Goal: Navigation & Orientation: Find specific page/section

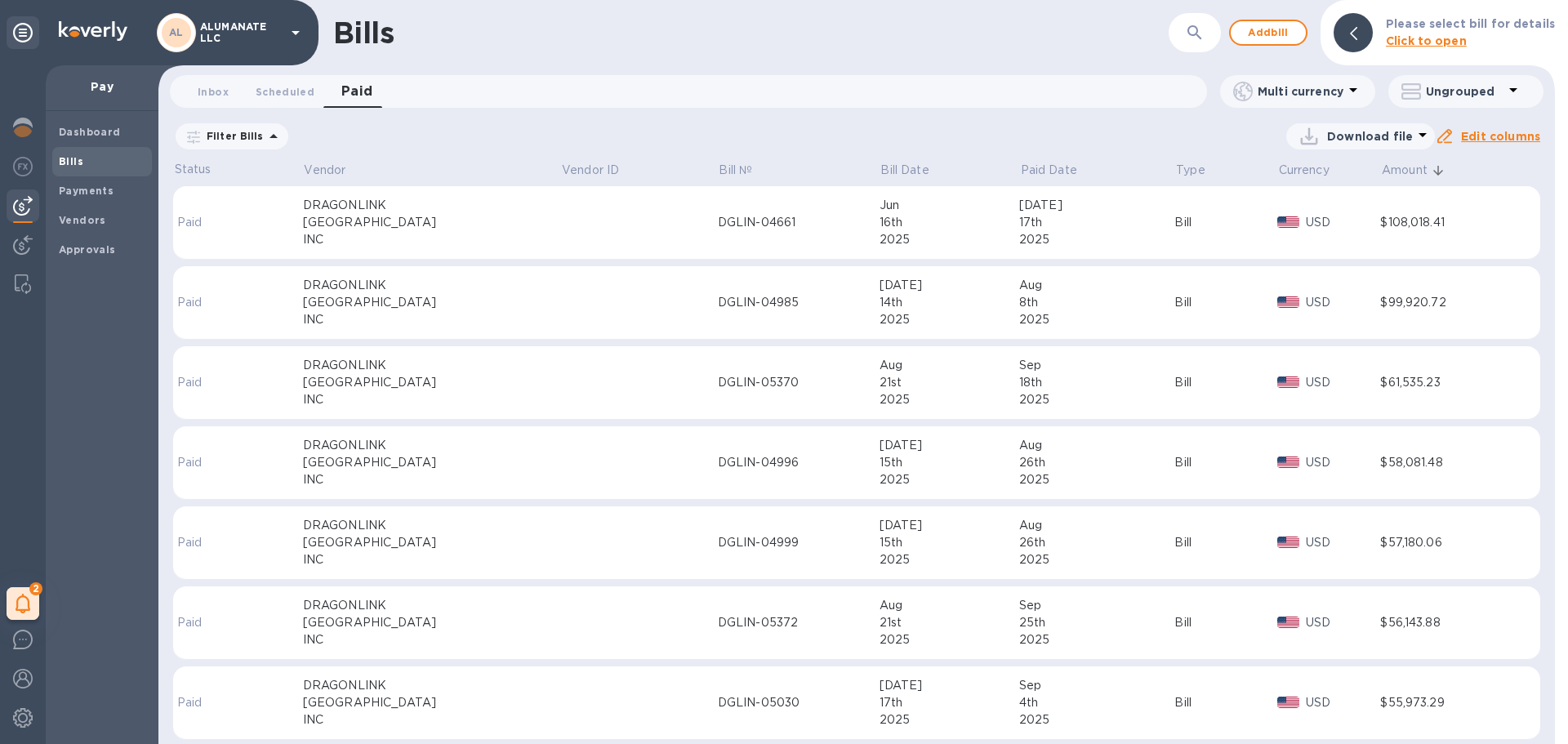
click at [104, 154] on span "Bills" at bounding box center [102, 162] width 87 height 17
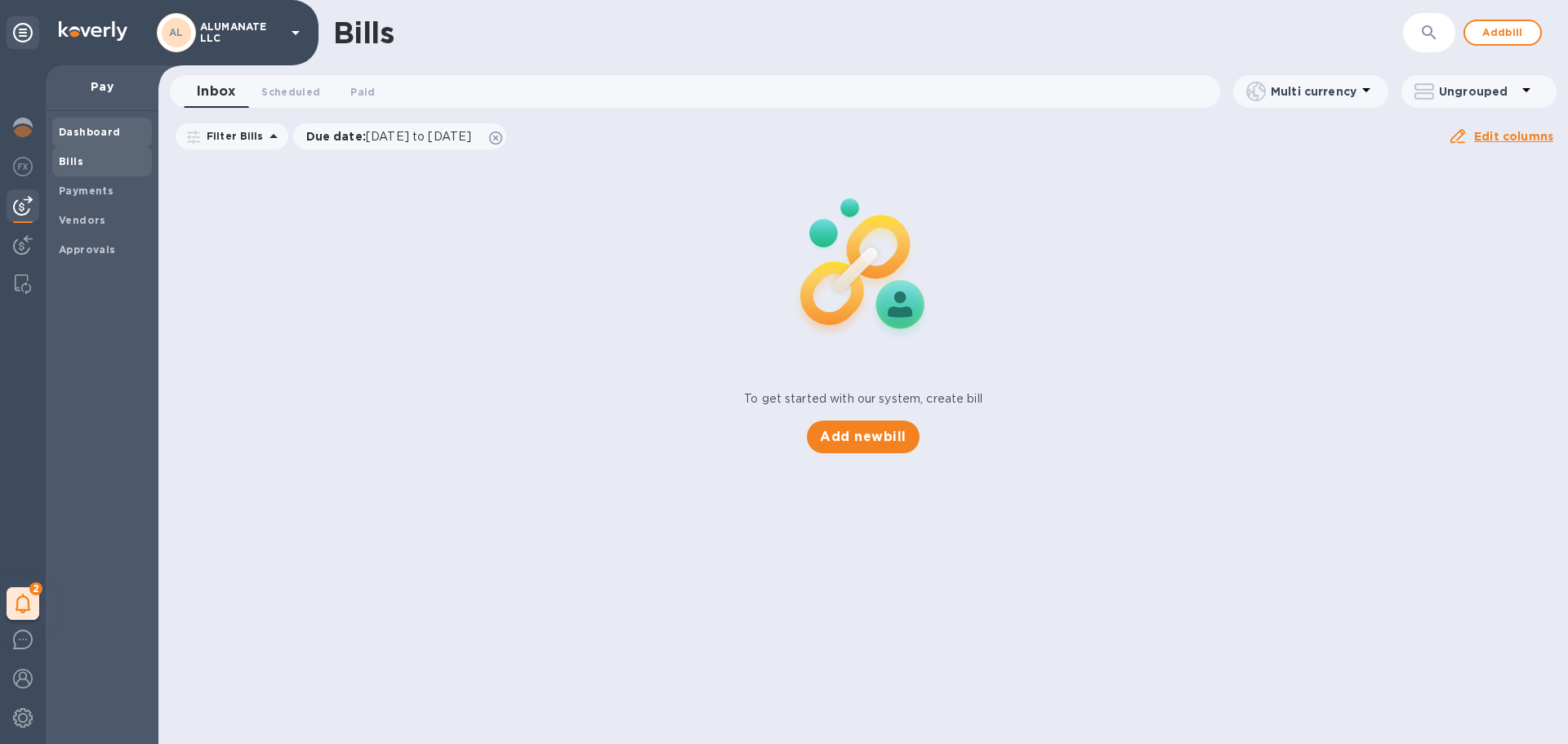
click at [104, 134] on b "Dashboard" at bounding box center [90, 132] width 62 height 12
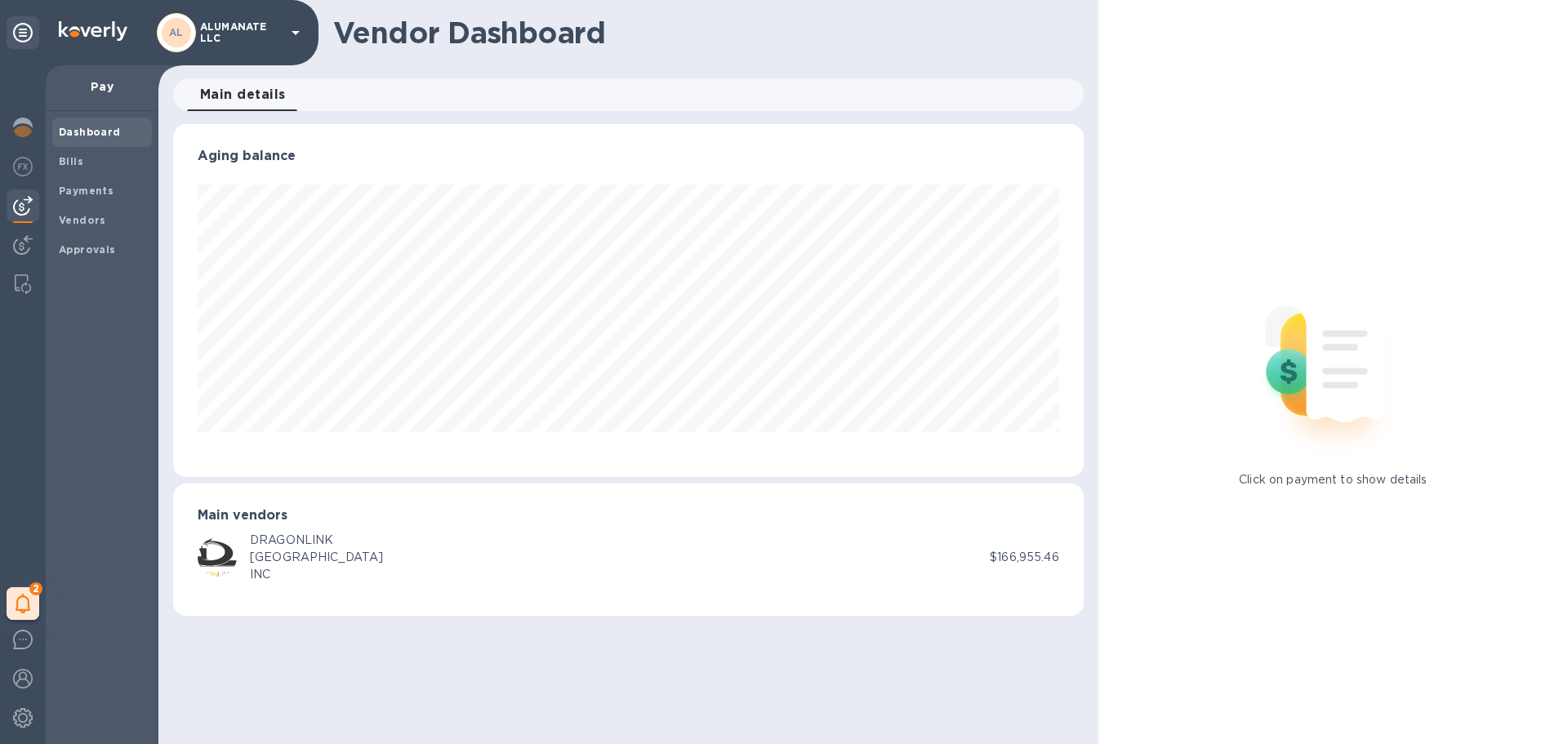
scroll to position [353, 910]
click at [78, 186] on b "Payments" at bounding box center [86, 191] width 54 height 12
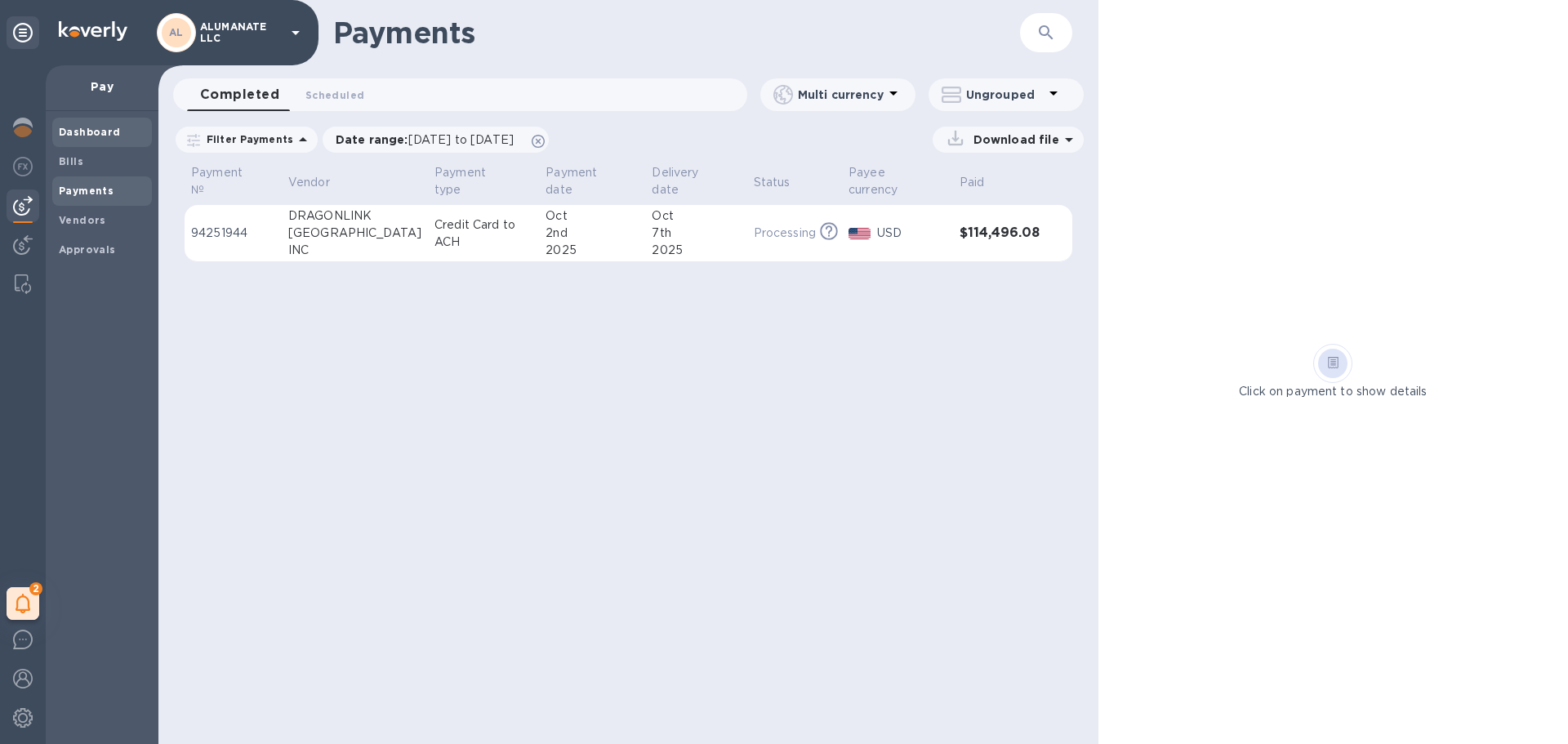
click at [67, 133] on b "Dashboard" at bounding box center [90, 132] width 62 height 12
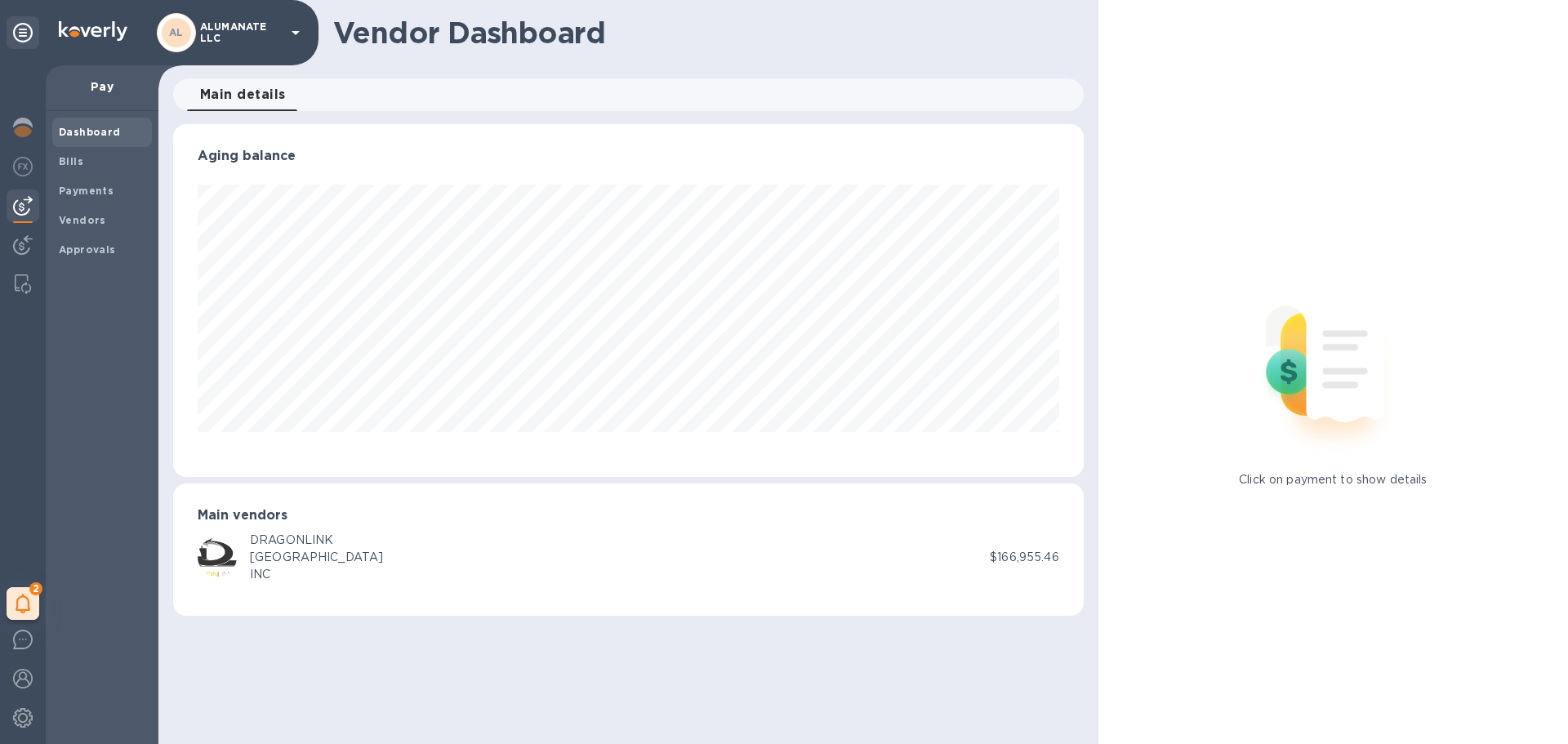
scroll to position [353, 910]
click at [1454, 659] on div "Click on payment to show details" at bounding box center [1333, 372] width 470 height 744
